Goal: Task Accomplishment & Management: Use online tool/utility

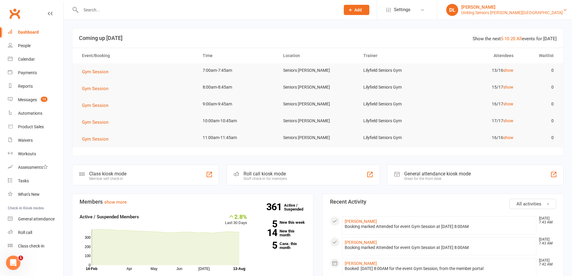
click at [512, 11] on div "Uniting Seniors [PERSON_NAME][GEOGRAPHIC_DATA]" at bounding box center [512, 12] width 102 height 5
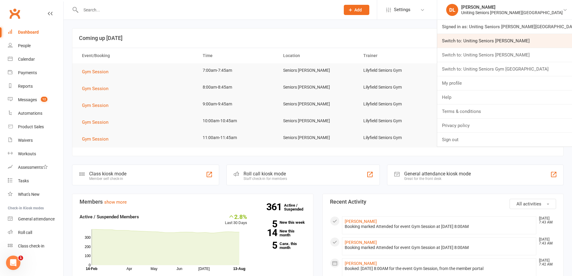
click at [512, 38] on link "Switch to: Uniting Seniors [PERSON_NAME]" at bounding box center [504, 41] width 135 height 14
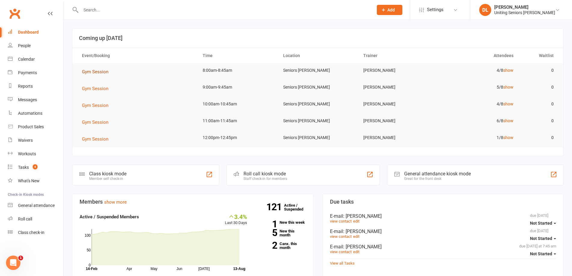
click at [95, 75] on button "Gym Session" at bounding box center [97, 71] width 31 height 7
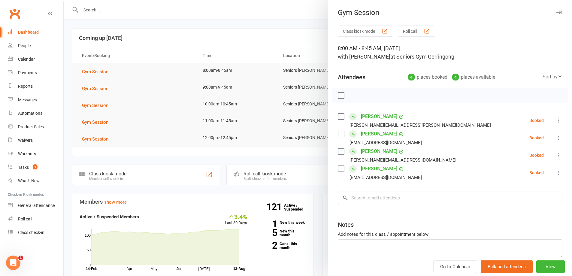
click at [264, 40] on div at bounding box center [318, 138] width 509 height 276
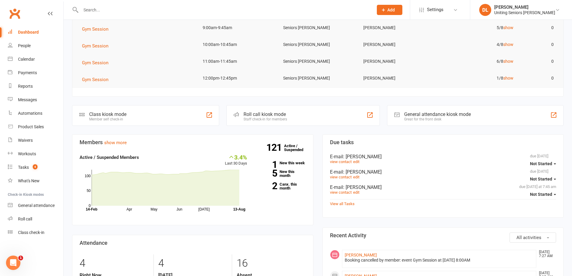
scroll to position [60, 0]
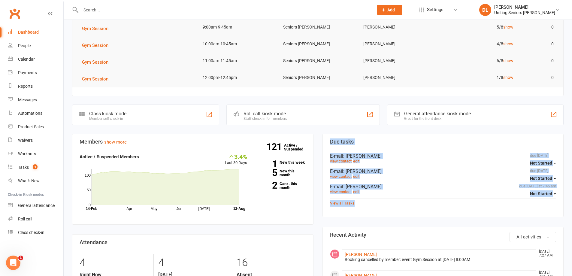
drag, startPoint x: 325, startPoint y: 143, endPoint x: 437, endPoint y: 196, distance: 123.5
click at [437, 196] on section "Due tasks due 08/02/2025 Not Started E-mail : Jen Cornish view contact edit due…" at bounding box center [443, 176] width 241 height 84
click at [424, 213] on section "Due tasks due 08/02/2025 Not Started E-mail : Jen Cornish view contact edit due…" at bounding box center [443, 176] width 241 height 84
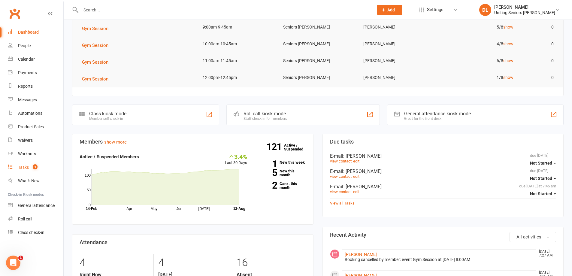
click at [29, 166] on div "Tasks" at bounding box center [23, 167] width 11 height 5
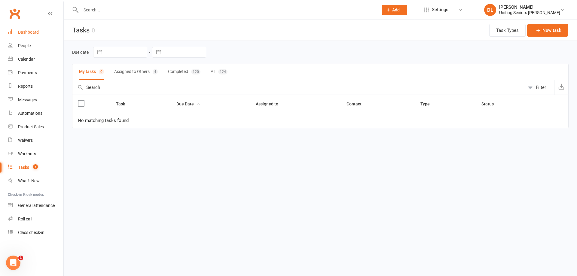
click at [31, 35] on link "Dashboard" at bounding box center [36, 33] width 56 height 14
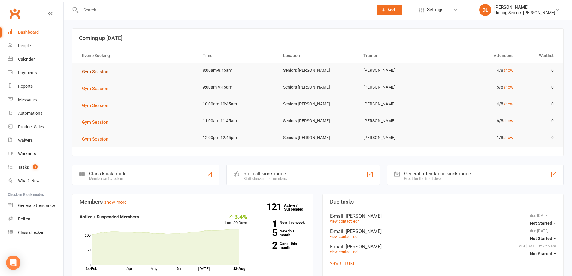
click at [98, 68] on button "Gym Session" at bounding box center [97, 71] width 31 height 7
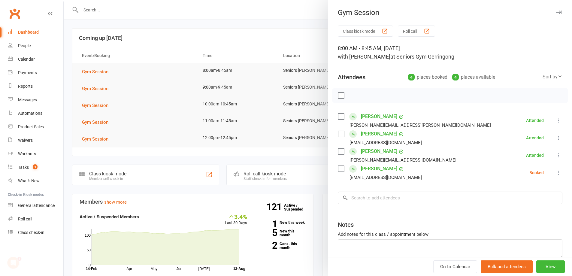
click at [223, 46] on div at bounding box center [318, 138] width 509 height 276
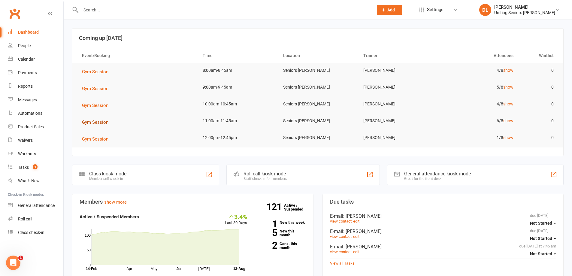
click at [100, 121] on span "Gym Session" at bounding box center [95, 122] width 26 height 5
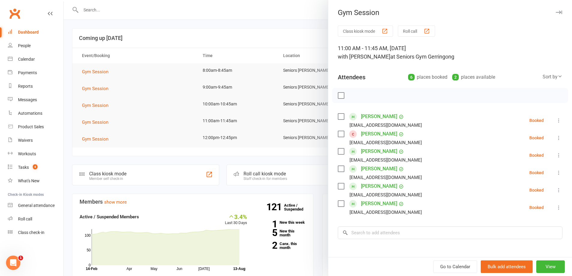
click at [70, 93] on div at bounding box center [318, 138] width 509 height 276
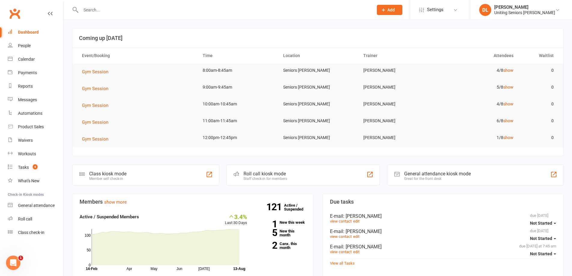
click at [101, 10] on input "text" at bounding box center [224, 10] width 290 height 8
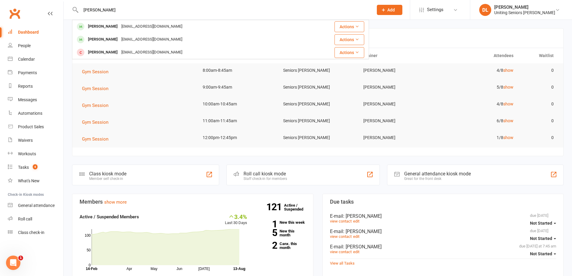
type input "o grady"
click at [550, 8] on div "[PERSON_NAME]" at bounding box center [524, 7] width 61 height 5
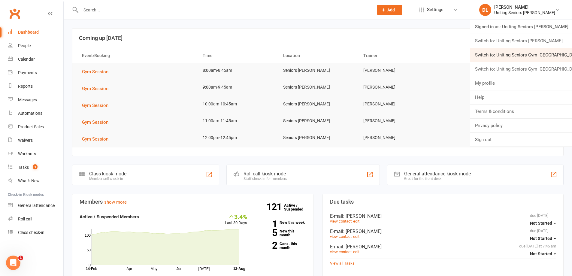
click at [529, 59] on link "Switch to: Uniting Seniors Gym Lilyfield" at bounding box center [521, 55] width 102 height 14
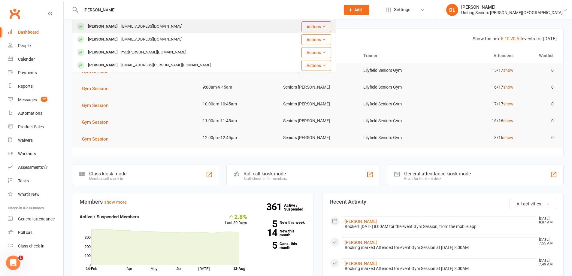
type input "sharyn"
click at [184, 30] on div "Sharyn O'Grady sharynogrady@gmail.com" at bounding box center [179, 26] width 212 height 12
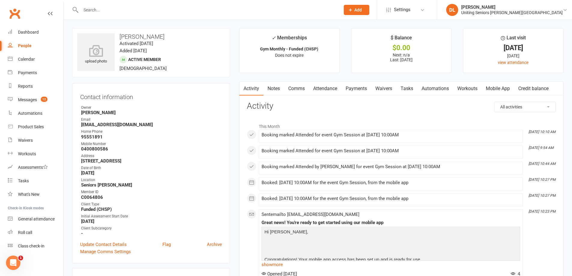
click at [325, 91] on link "Attendance" at bounding box center [325, 89] width 32 height 14
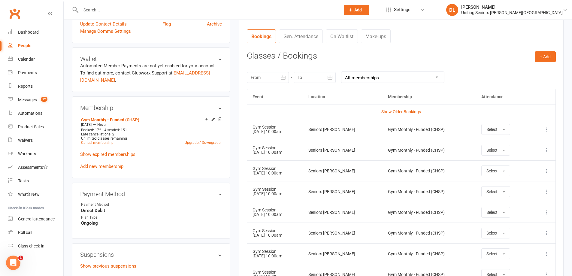
scroll to position [240, 0]
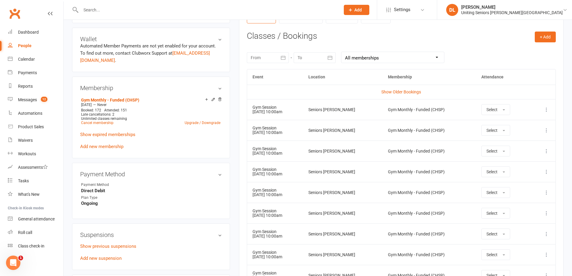
drag, startPoint x: 250, startPoint y: 105, endPoint x: 313, endPoint y: 111, distance: 62.7
click at [303, 111] on td "Gym Session 13 Aug 2025 10:00am" at bounding box center [275, 109] width 56 height 21
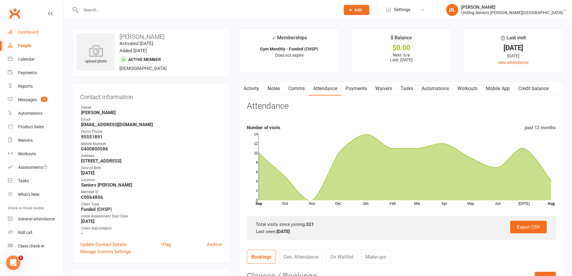
click at [48, 31] on link "Dashboard" at bounding box center [36, 33] width 56 height 14
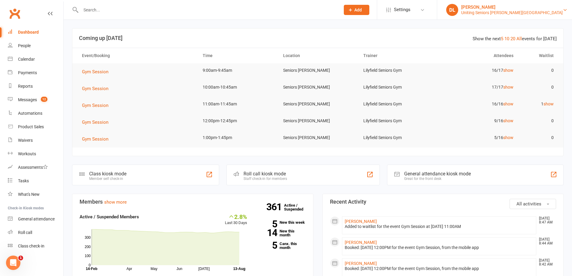
click at [518, 10] on div "Uniting Seniors [PERSON_NAME][GEOGRAPHIC_DATA]" at bounding box center [512, 12] width 102 height 5
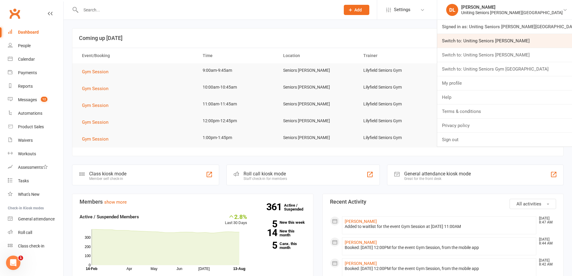
click at [538, 41] on link "Switch to: Uniting Seniors [PERSON_NAME]" at bounding box center [504, 41] width 135 height 14
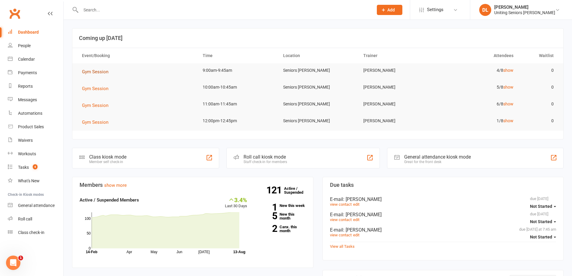
click at [96, 73] on span "Gym Session" at bounding box center [95, 71] width 26 height 5
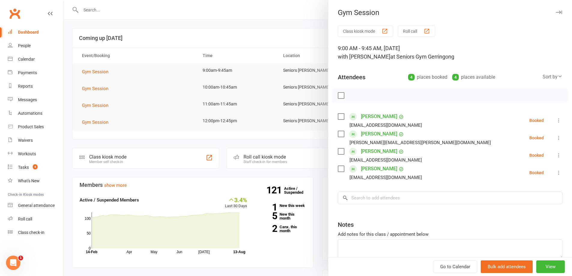
click at [143, 72] on div at bounding box center [318, 138] width 509 height 276
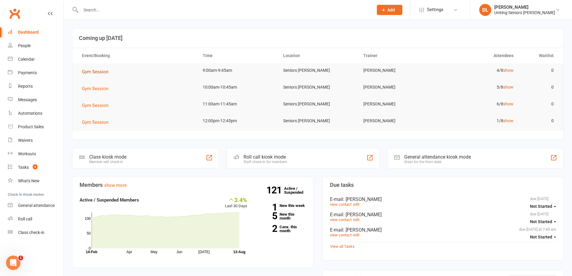
click at [96, 71] on span "Gym Session" at bounding box center [95, 71] width 26 height 5
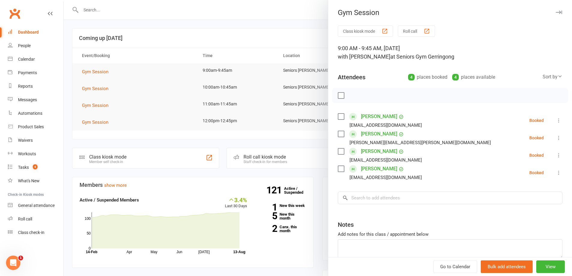
click at [556, 123] on icon at bounding box center [559, 120] width 6 height 6
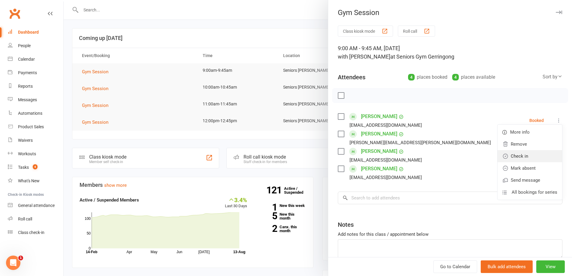
click at [542, 158] on link "Check in" at bounding box center [530, 156] width 65 height 12
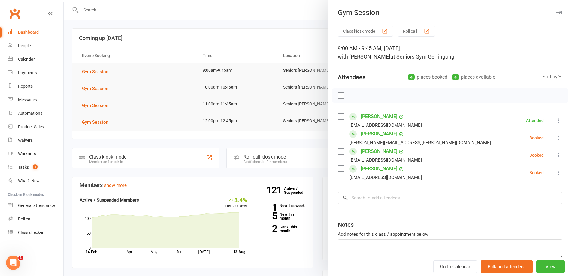
click at [338, 96] on label at bounding box center [341, 96] width 6 height 6
click at [354, 98] on icon "button" at bounding box center [354, 95] width 7 height 7
click at [315, 21] on div at bounding box center [318, 138] width 509 height 276
